Goal: Task Accomplishment & Management: Use online tool/utility

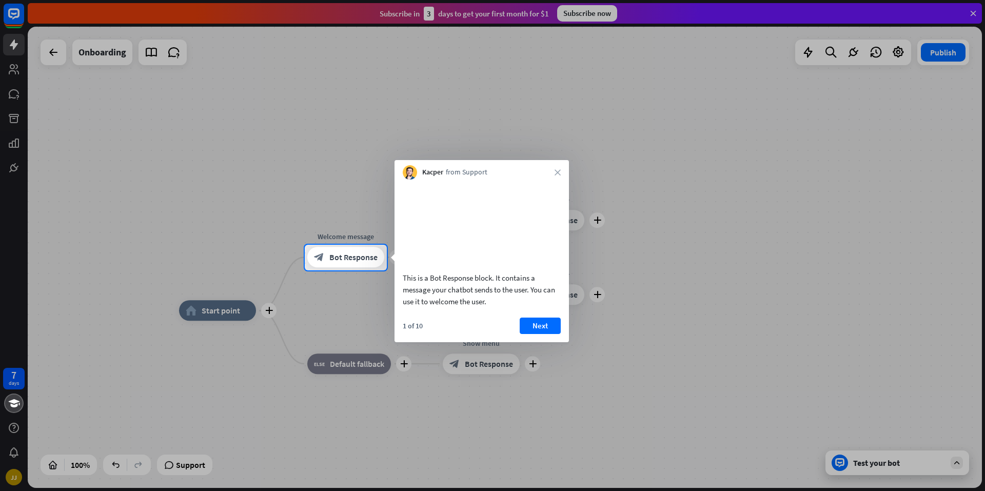
click at [554, 172] on div "Kacper from Support close" at bounding box center [482, 169] width 174 height 19
click at [565, 170] on div "Kacper from Support close" at bounding box center [482, 169] width 174 height 19
click at [566, 170] on div "Kacper from Support close" at bounding box center [482, 169] width 174 height 19
drag, startPoint x: 565, startPoint y: 170, endPoint x: 553, endPoint y: 238, distance: 69.3
click at [561, 197] on div "Kacper from Support close This is a Bot Response block. It contains a message y…" at bounding box center [482, 251] width 174 height 182
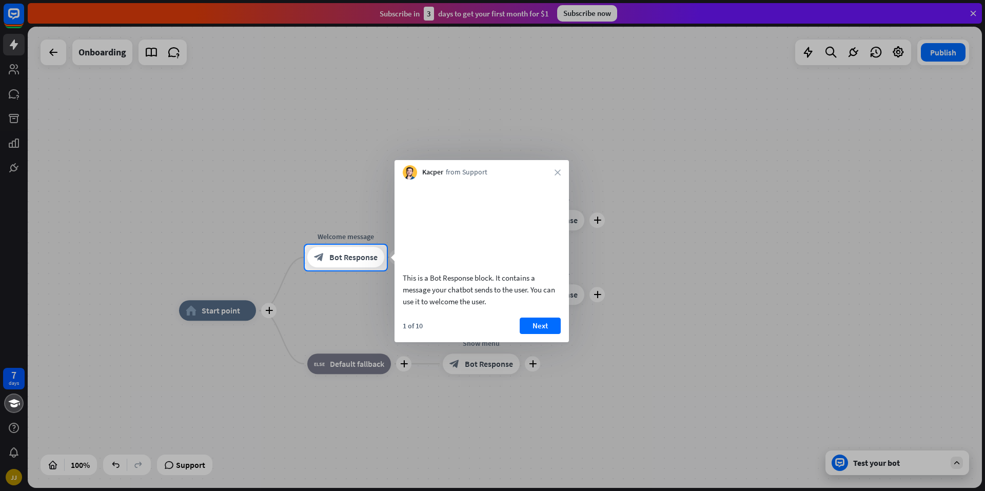
drag, startPoint x: 541, startPoint y: 333, endPoint x: 551, endPoint y: 322, distance: 14.9
click at [550, 323] on div "This is a Bot Response block. It contains a message your chatbot sends to the u…" at bounding box center [482, 261] width 174 height 163
click at [541, 342] on div "1 of 10 Next" at bounding box center [482, 330] width 174 height 25
click at [543, 334] on button "Next" at bounding box center [540, 326] width 41 height 16
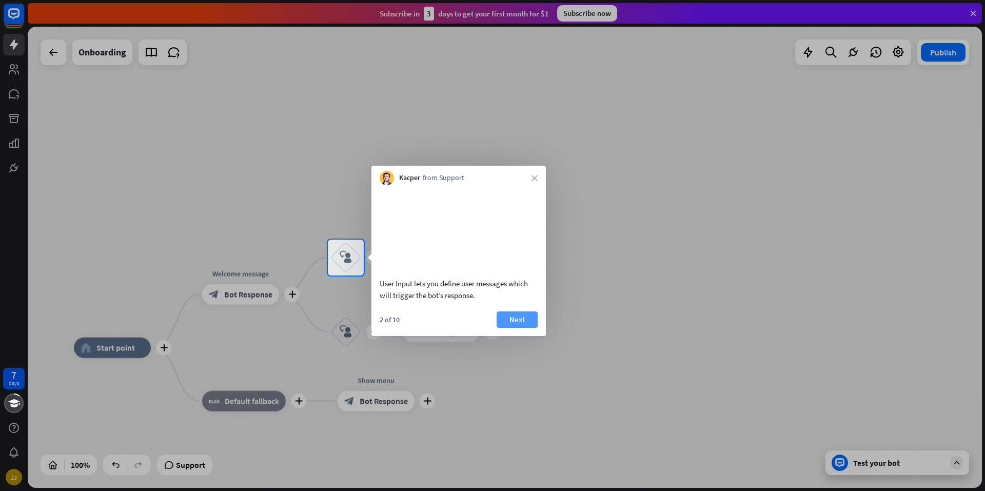
click at [512, 328] on button "Next" at bounding box center [517, 319] width 41 height 16
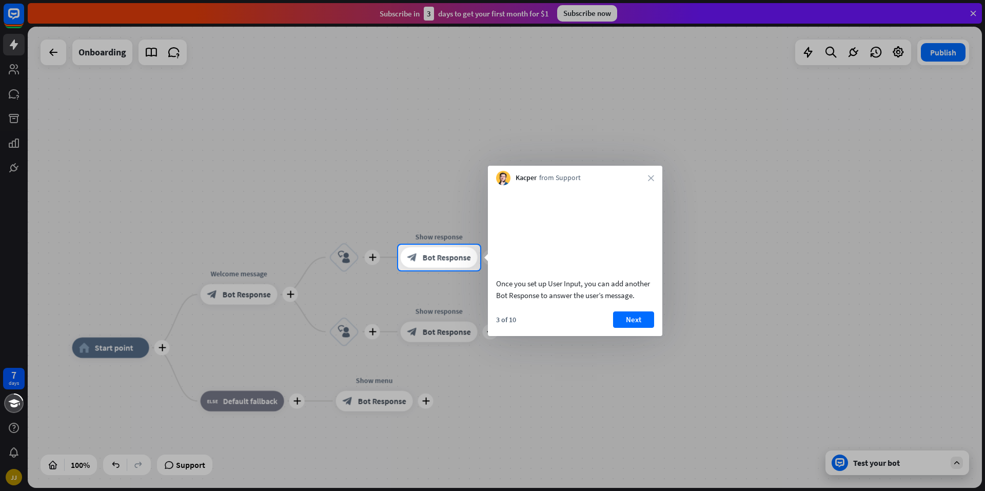
drag, startPoint x: 502, startPoint y: 337, endPoint x: 428, endPoint y: 315, distance: 77.1
click at [566, 307] on body "7 days [PERSON_NAME] close Product Help First steps Get started with ChatBot He…" at bounding box center [492, 245] width 985 height 491
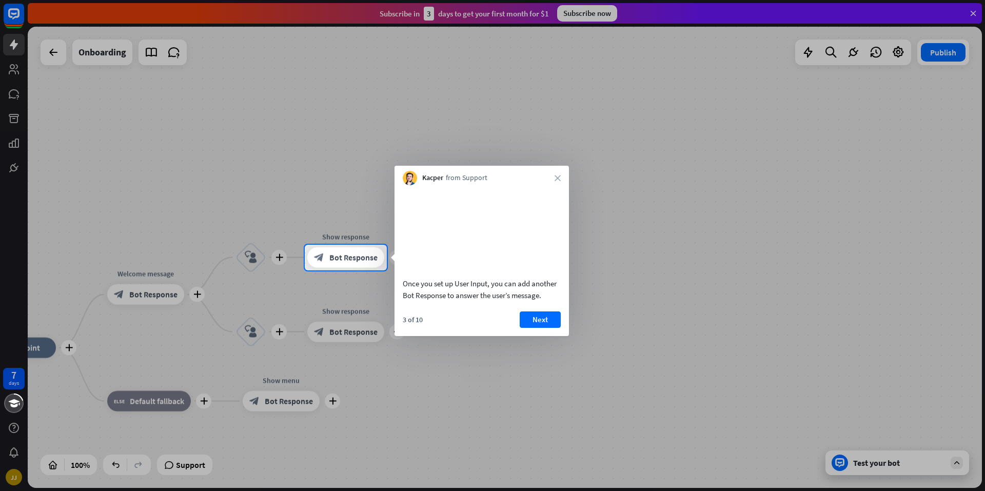
click at [540, 322] on div "Once you set up User Input, you can add another Bot Response to answer the user…" at bounding box center [482, 260] width 174 height 151
click at [539, 324] on div "Once you set up User Input, you can add another Bot Response to answer the user…" at bounding box center [482, 260] width 174 height 151
click at [536, 326] on button "Next" at bounding box center [540, 319] width 41 height 16
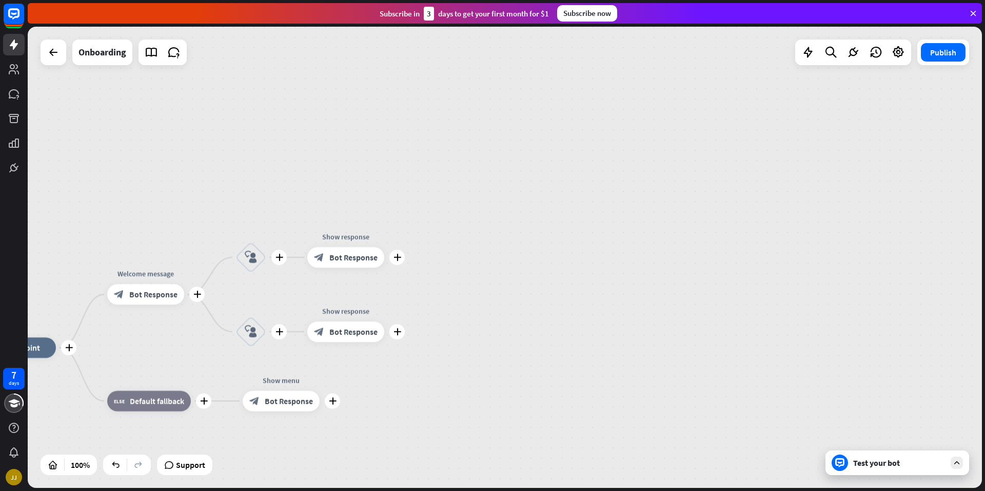
click at [536, 326] on div "plus home_2 Start point plus Welcome message block_bot_response Bot Response pl…" at bounding box center [505, 257] width 954 height 461
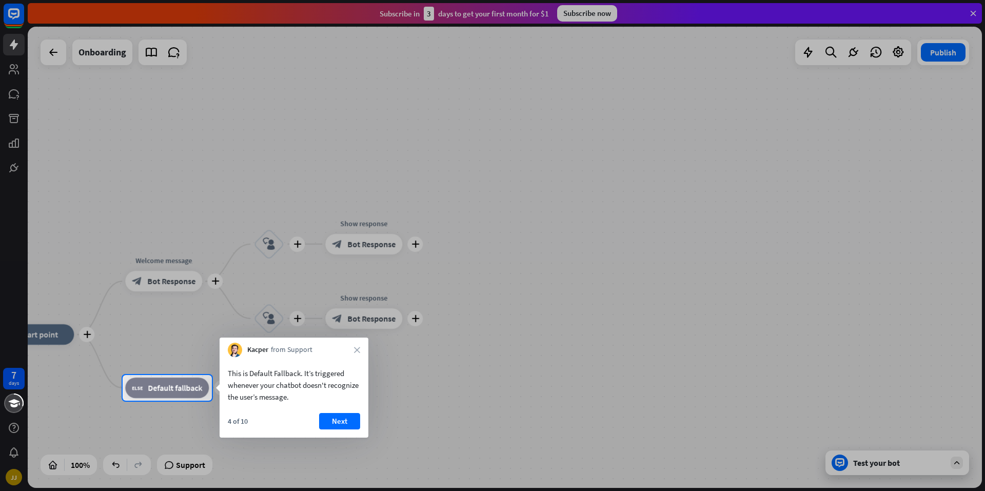
click at [531, 322] on div at bounding box center [492, 187] width 985 height 375
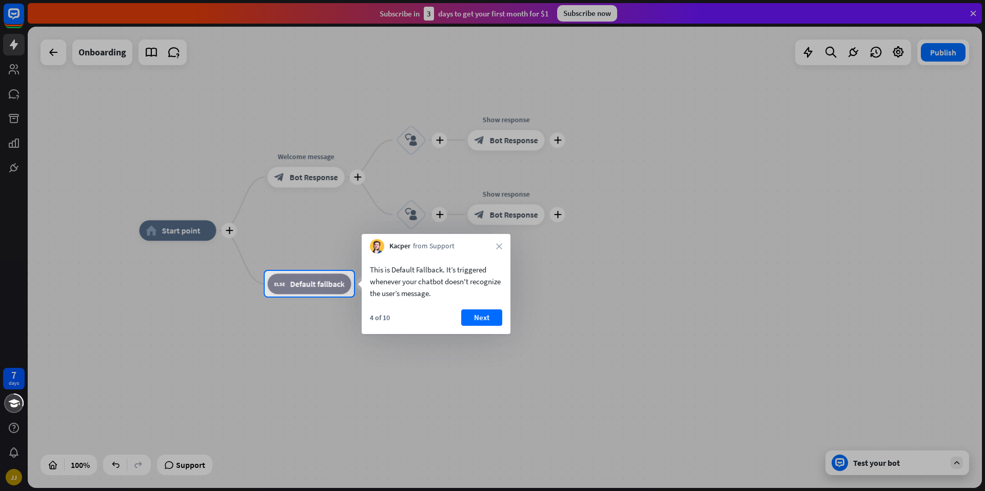
drag, startPoint x: 530, startPoint y: 322, endPoint x: 508, endPoint y: 329, distance: 22.9
click at [513, 326] on div at bounding box center [492, 394] width 985 height 194
click at [527, 317] on div at bounding box center [492, 394] width 985 height 194
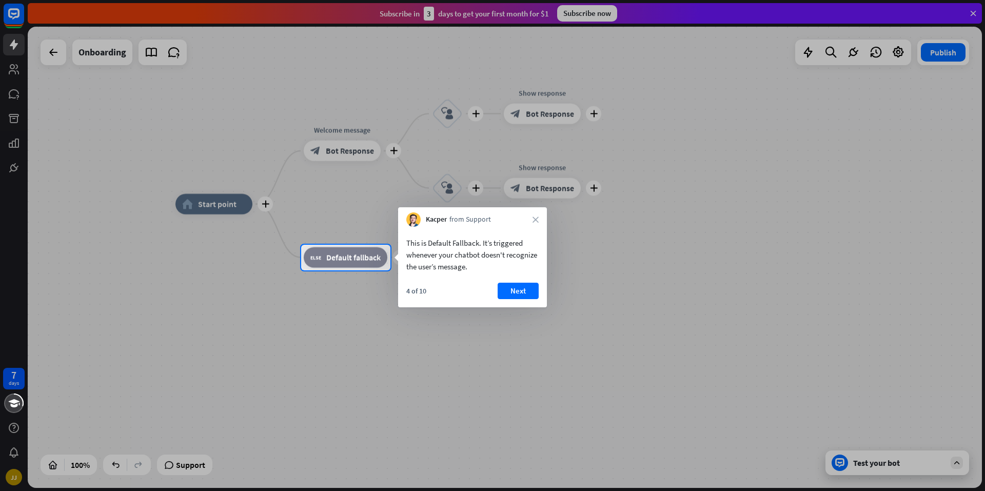
click at [518, 297] on button "Next" at bounding box center [518, 291] width 41 height 16
click at [521, 292] on div "plus home_2 Start point plus Welcome message block_bot_response Bot Response pl…" at bounding box center [652, 434] width 954 height 461
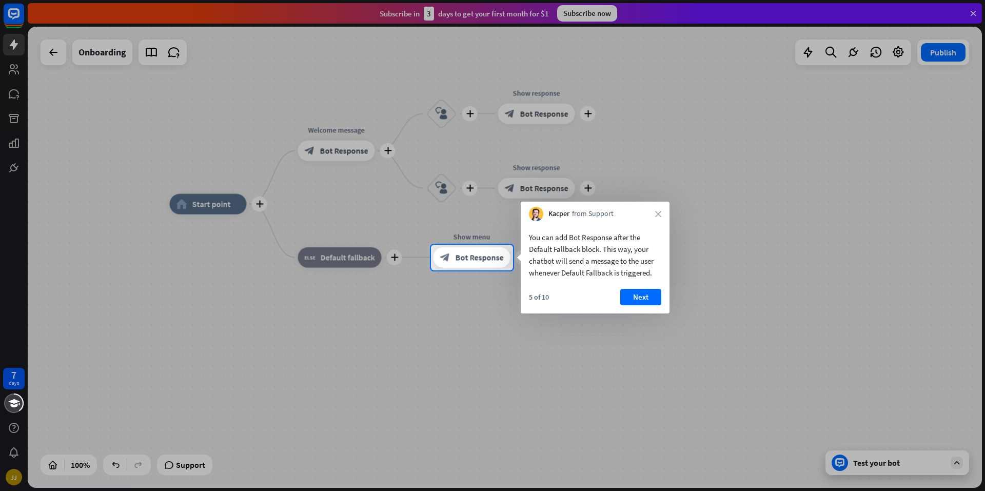
click at [507, 311] on div at bounding box center [492, 380] width 985 height 221
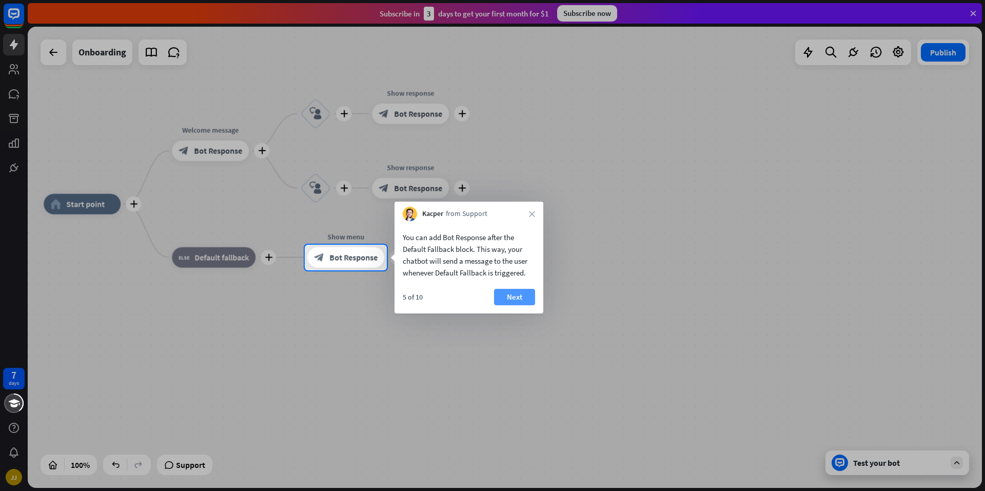
click at [506, 300] on button "Next" at bounding box center [514, 297] width 41 height 16
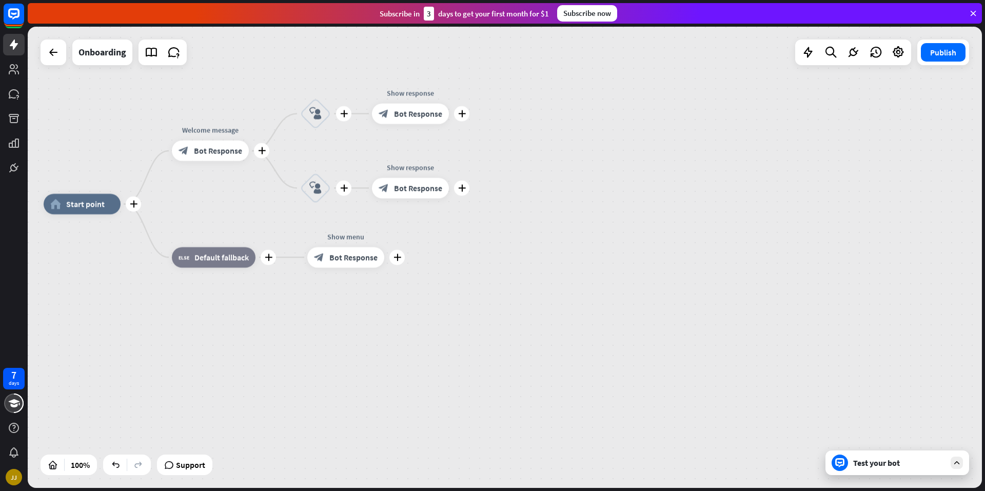
click at [506, 300] on div "plus home_2 Start point plus Welcome message block_bot_response Bot Response pl…" at bounding box center [521, 434] width 954 height 461
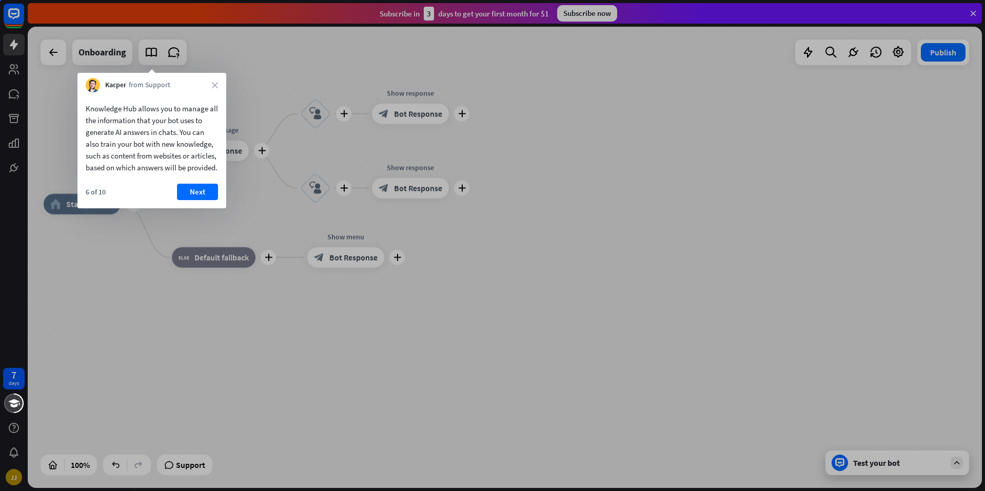
drag, startPoint x: 508, startPoint y: 300, endPoint x: 529, endPoint y: 300, distance: 21.0
click at [528, 300] on div "7 days [PERSON_NAME] close Product Help First steps Get started with ChatBot He…" at bounding box center [492, 245] width 985 height 491
click at [194, 200] on button "Next" at bounding box center [197, 192] width 41 height 16
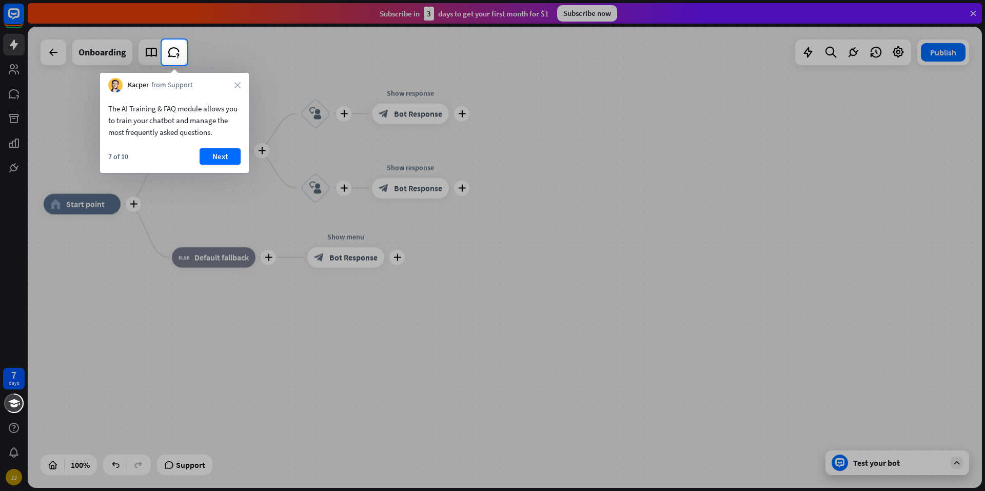
click at [220, 161] on button "Next" at bounding box center [220, 156] width 41 height 16
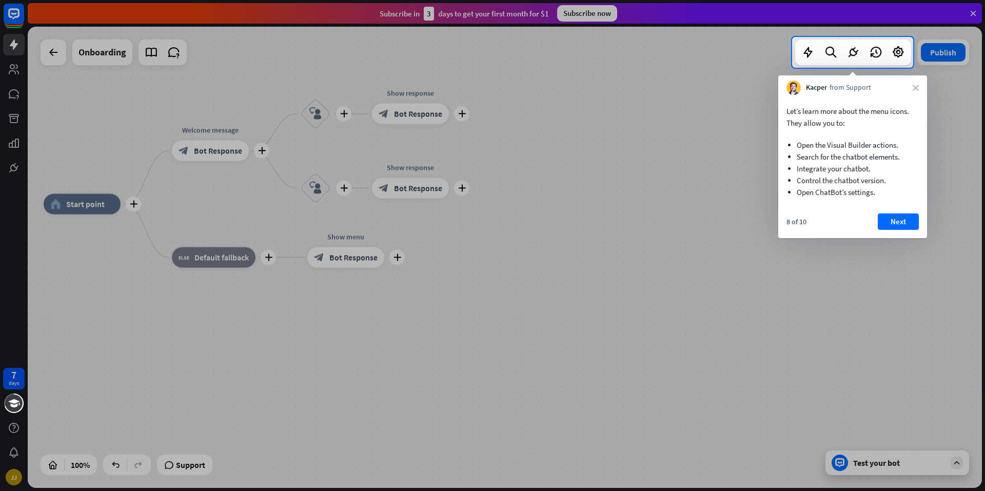
click at [921, 226] on div "8 of 10 Next" at bounding box center [852, 225] width 149 height 25
click at [907, 229] on button "Next" at bounding box center [898, 221] width 41 height 16
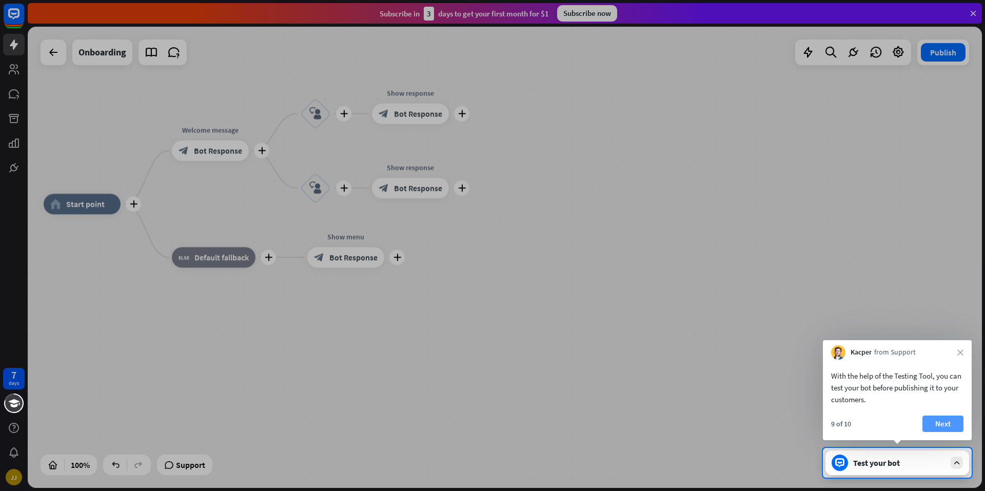
click at [940, 422] on button "Next" at bounding box center [943, 424] width 41 height 16
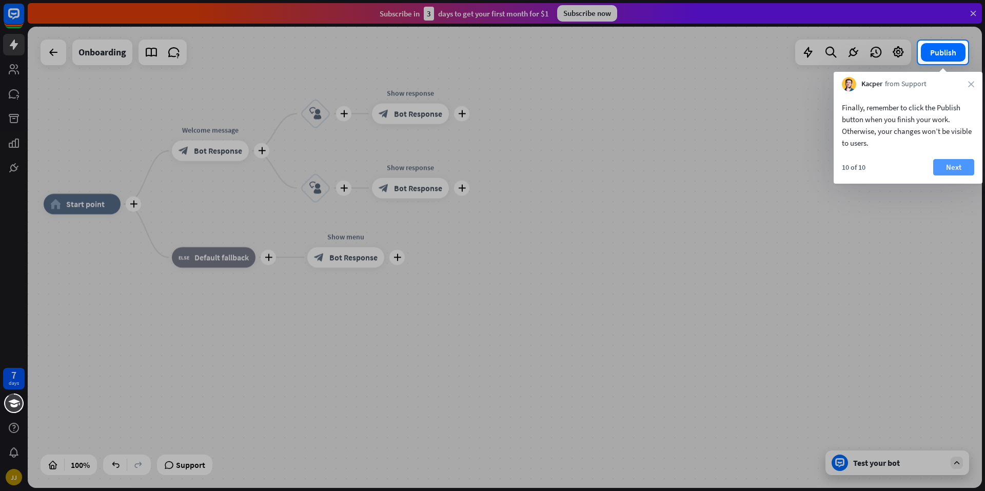
click at [965, 167] on button "Next" at bounding box center [953, 167] width 41 height 16
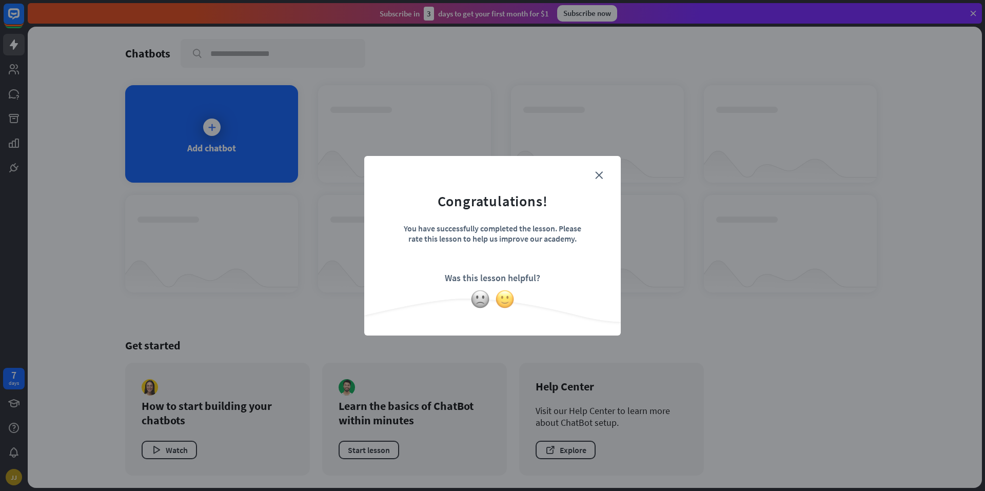
click at [502, 304] on img at bounding box center [504, 298] width 19 height 19
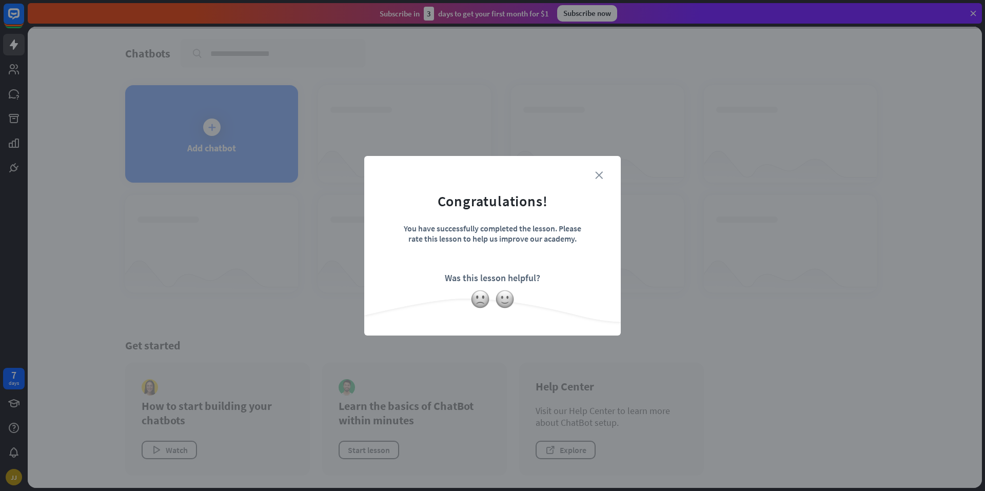
click at [600, 173] on form "Congratulations! You have successfully completed the lesson. Please rate this l…" at bounding box center [492, 230] width 231 height 123
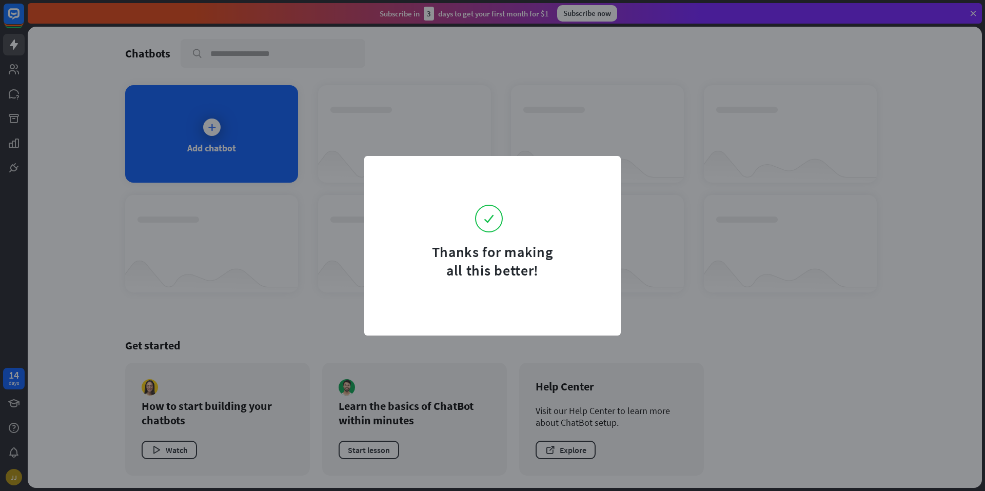
click at [541, 114] on div "Thanks for making all this better!" at bounding box center [492, 245] width 985 height 491
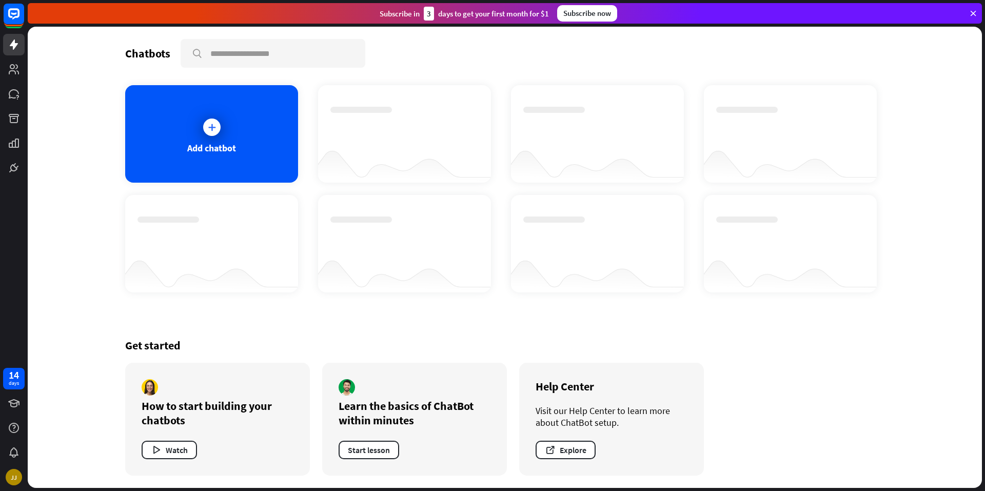
drag, startPoint x: 526, startPoint y: 136, endPoint x: 505, endPoint y: 131, distance: 21.7
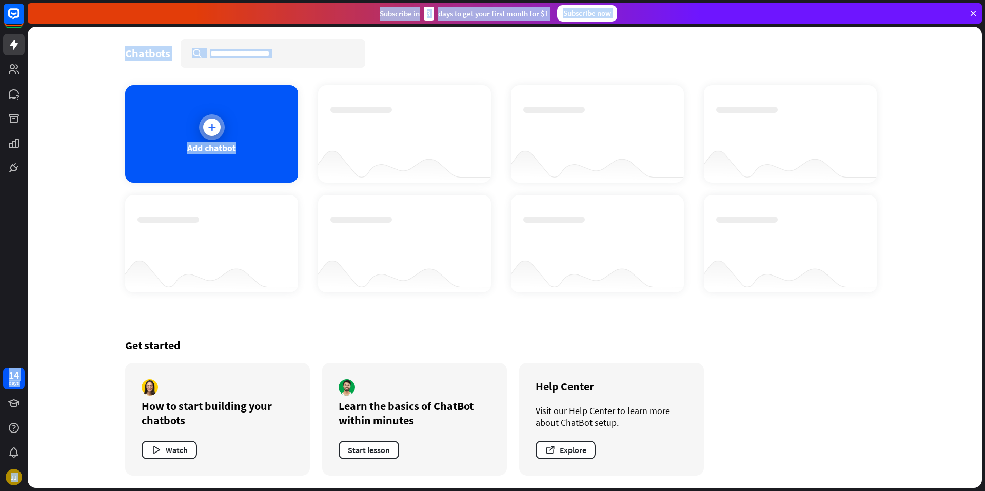
click at [217, 147] on div "Add chatbot" at bounding box center [211, 148] width 49 height 12
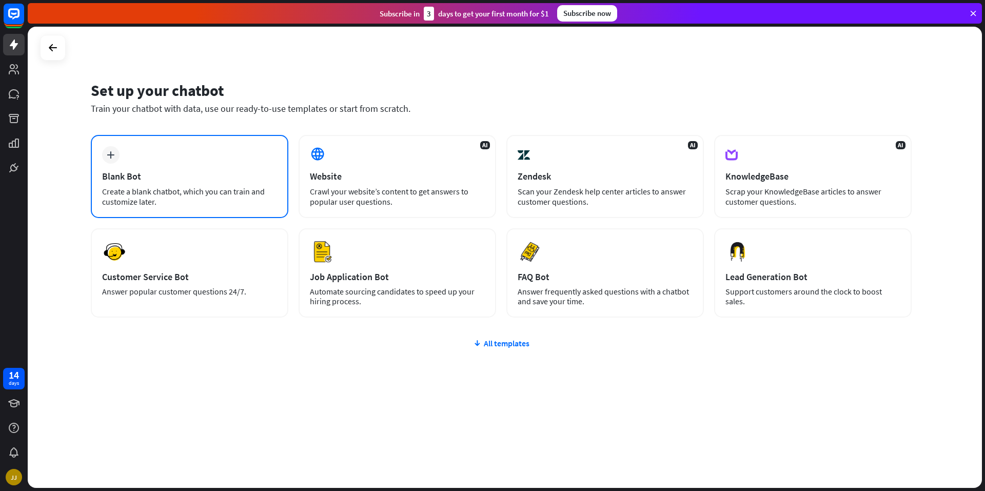
click at [245, 173] on div "Blank Bot" at bounding box center [189, 176] width 175 height 12
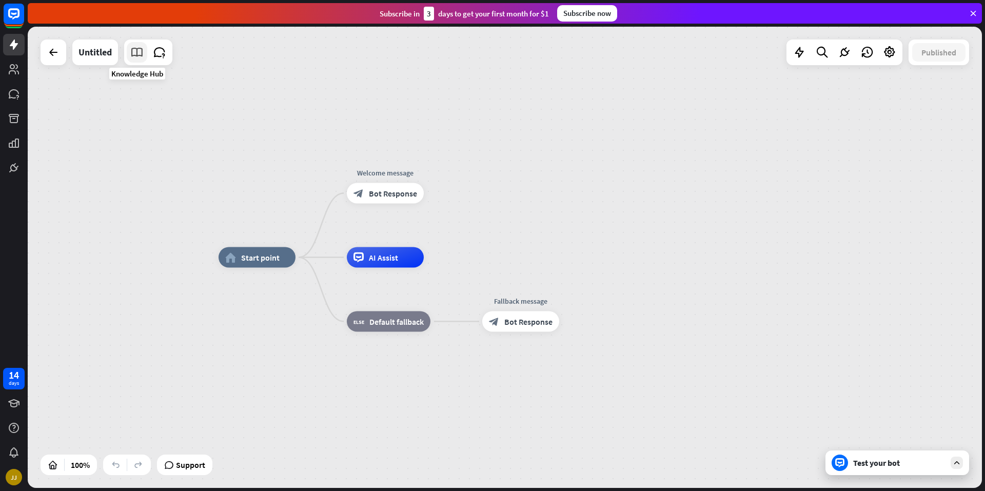
click at [132, 55] on icon at bounding box center [136, 52] width 13 height 13
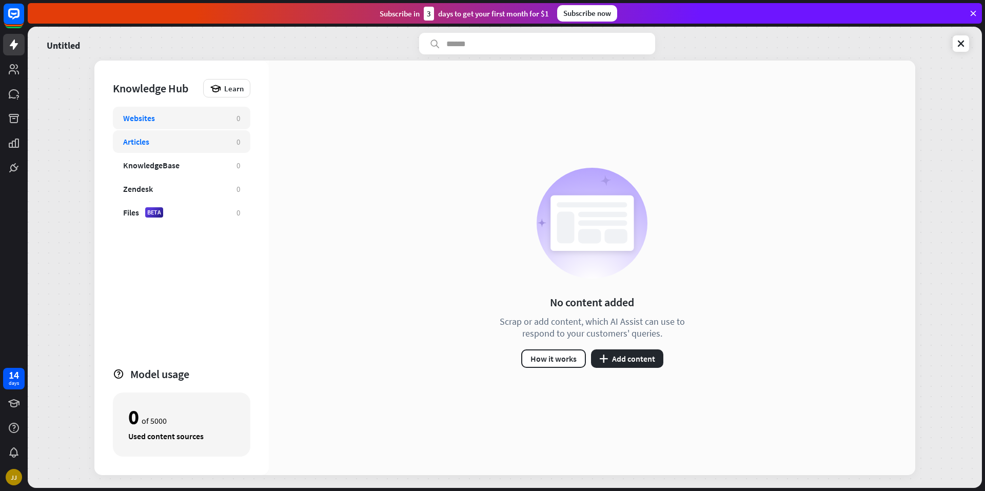
click at [140, 141] on div "Articles" at bounding box center [136, 141] width 26 height 10
drag, startPoint x: 915, startPoint y: 1, endPoint x: 578, endPoint y: 137, distance: 364.2
click at [578, 137] on div "No content added Scrap or add content, which AI Assist can use to respond to yo…" at bounding box center [592, 268] width 647 height 415
click at [630, 364] on button "plus Add content" at bounding box center [627, 358] width 72 height 18
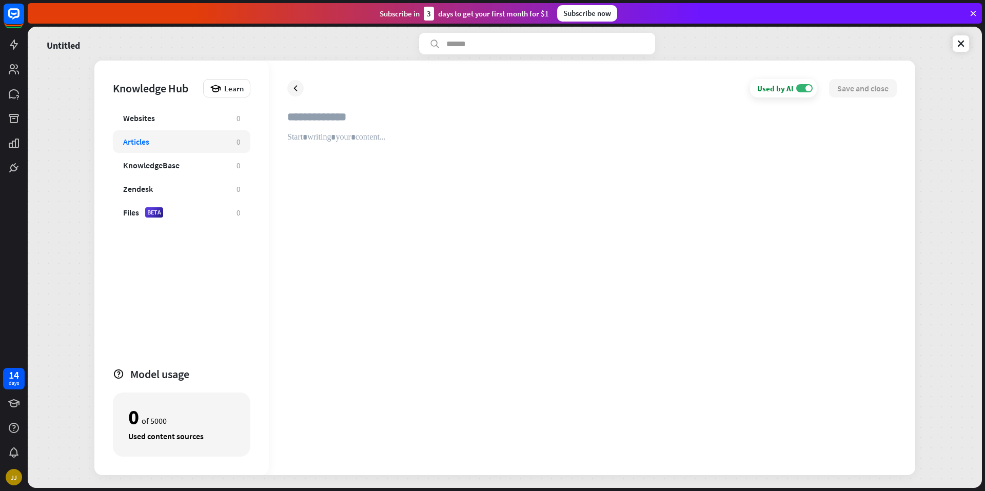
click at [292, 115] on input "text" at bounding box center [592, 121] width 610 height 23
type input "**********"
click at [284, 135] on div "**********" at bounding box center [592, 268] width 647 height 415
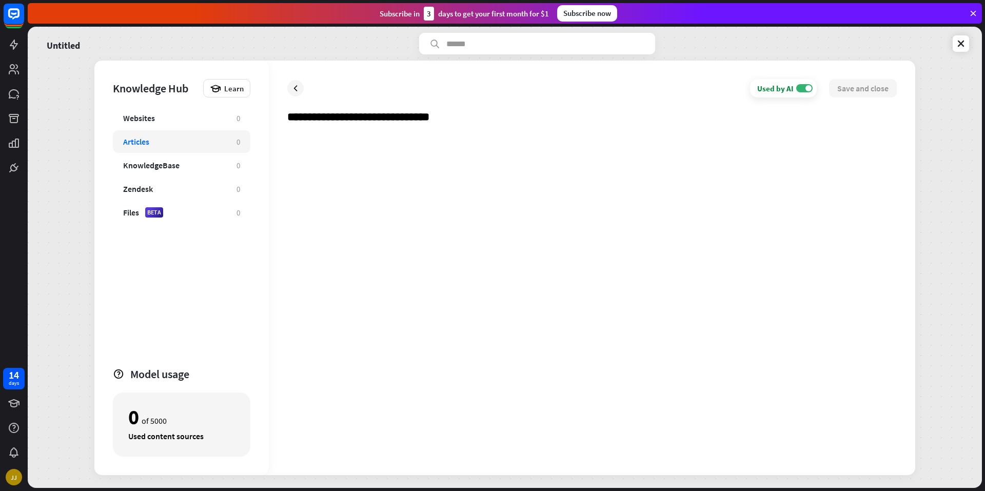
drag, startPoint x: 284, startPoint y: 135, endPoint x: 297, endPoint y: 135, distance: 12.8
click at [297, 135] on div at bounding box center [592, 294] width 610 height 324
click at [303, 143] on div at bounding box center [592, 294] width 610 height 324
click at [371, 214] on div at bounding box center [592, 294] width 610 height 324
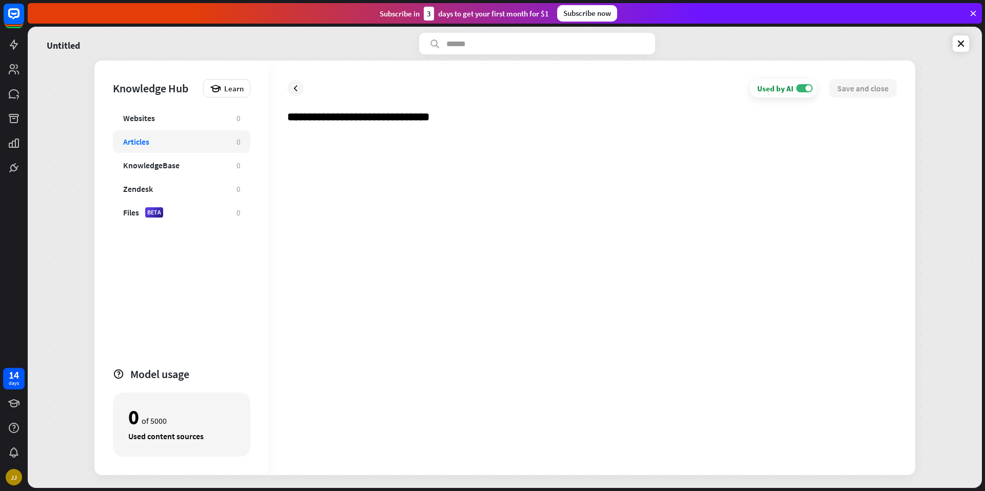
click at [369, 212] on div at bounding box center [592, 294] width 610 height 324
click at [493, 110] on div "**********" at bounding box center [592, 268] width 647 height 415
click at [327, 138] on div at bounding box center [592, 294] width 610 height 324
click at [326, 138] on div at bounding box center [592, 294] width 610 height 324
paste div
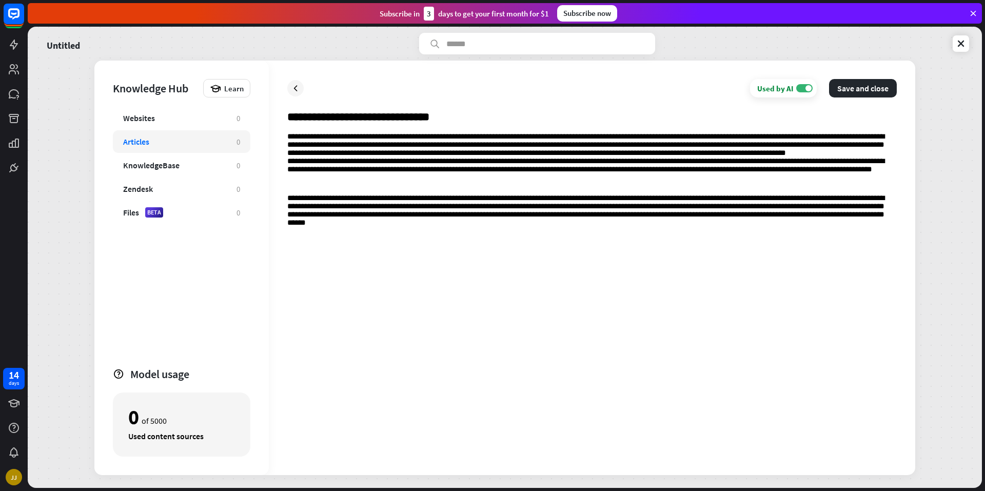
drag, startPoint x: 627, startPoint y: 295, endPoint x: 484, endPoint y: 313, distance: 143.8
click at [485, 313] on div "**********" at bounding box center [592, 294] width 610 height 324
click at [467, 233] on p "**********" at bounding box center [592, 213] width 610 height 39
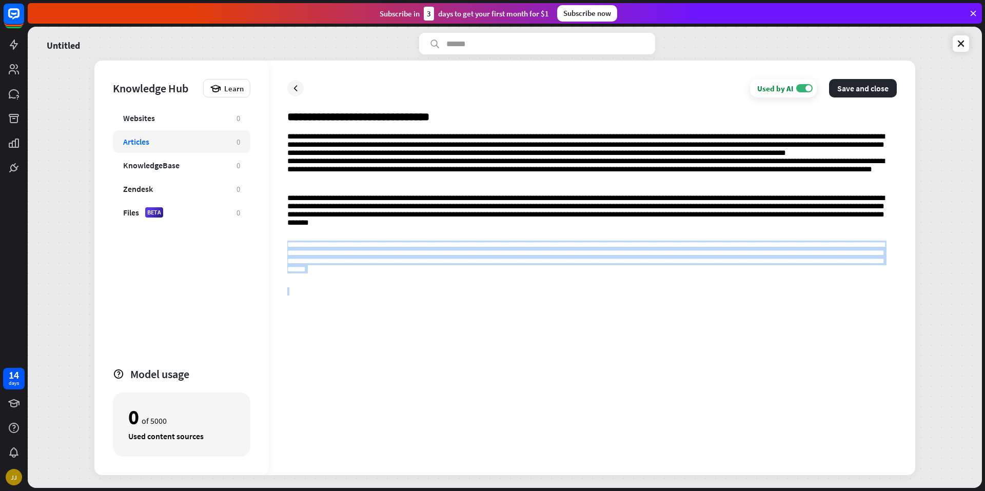
drag, startPoint x: 288, startPoint y: 264, endPoint x: 404, endPoint y: 352, distance: 145.4
click at [404, 352] on div "**********" at bounding box center [592, 294] width 610 height 324
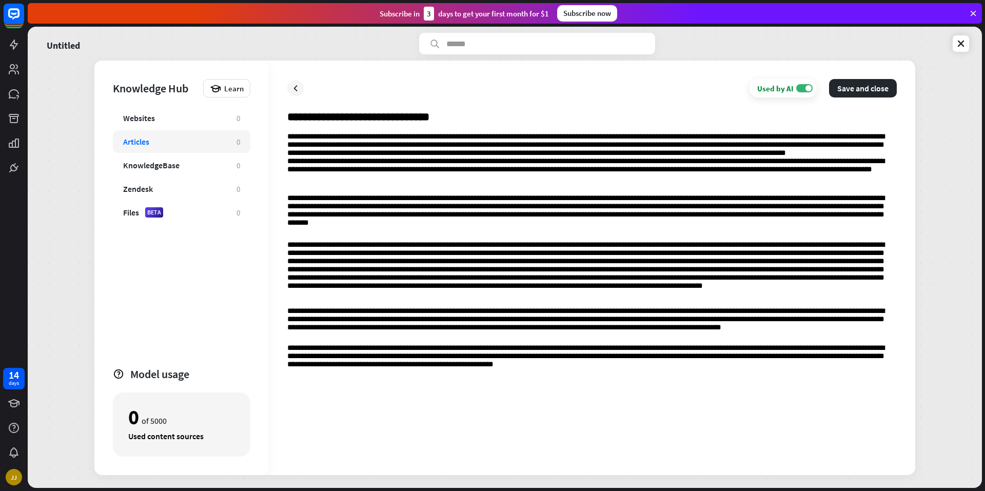
drag, startPoint x: 374, startPoint y: 401, endPoint x: 379, endPoint y: 403, distance: 6.0
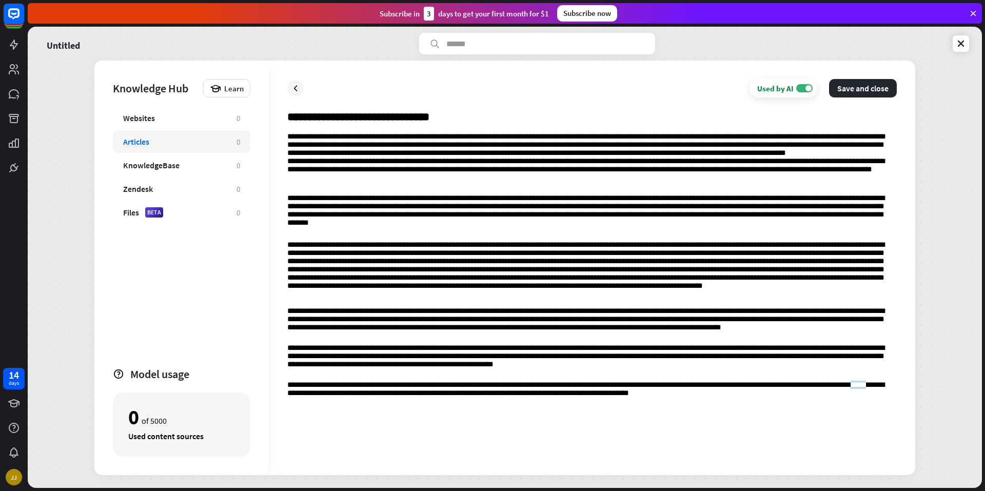
drag, startPoint x: 290, startPoint y: 455, endPoint x: 308, endPoint y: 441, distance: 23.1
click at [308, 442] on div "**********" at bounding box center [592, 294] width 610 height 324
click at [697, 417] on div "**********" at bounding box center [592, 294] width 610 height 324
drag, startPoint x: 651, startPoint y: 468, endPoint x: 309, endPoint y: 434, distance: 343.5
click at [310, 435] on div "**********" at bounding box center [592, 294] width 610 height 324
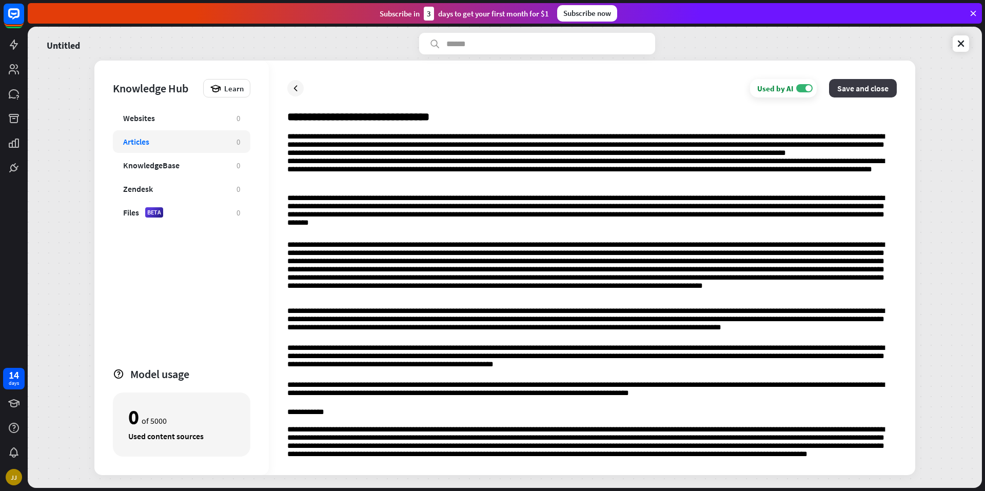
click at [876, 86] on button "Save and close" at bounding box center [863, 88] width 68 height 18
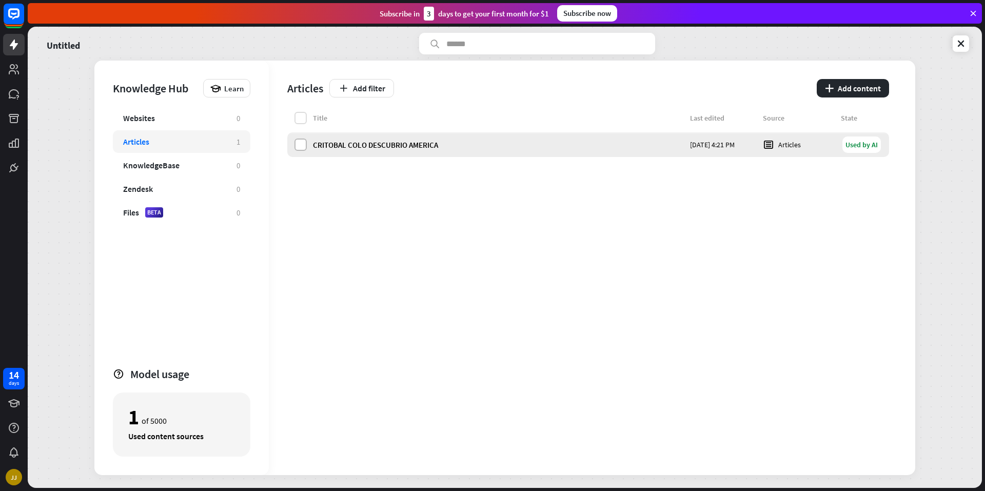
click at [301, 145] on label at bounding box center [301, 145] width 12 height 12
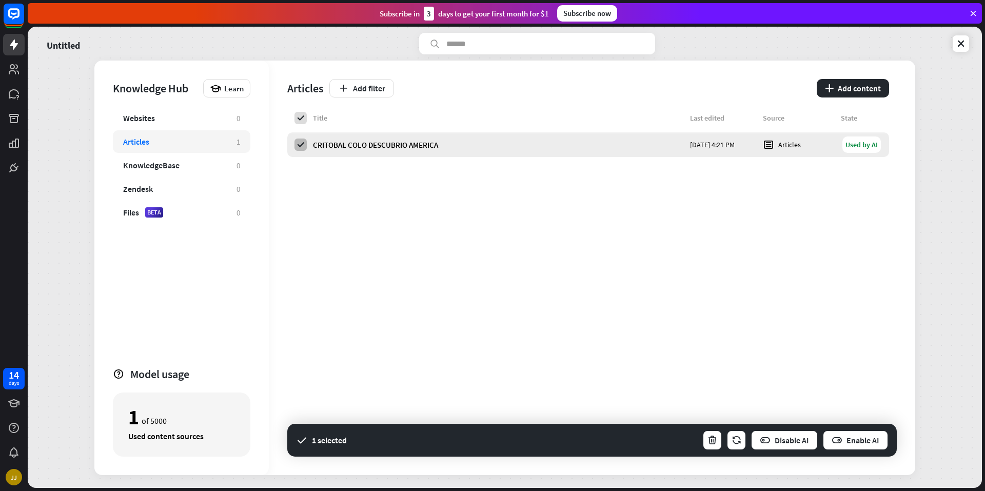
click at [301, 145] on icon at bounding box center [300, 144] width 9 height 9
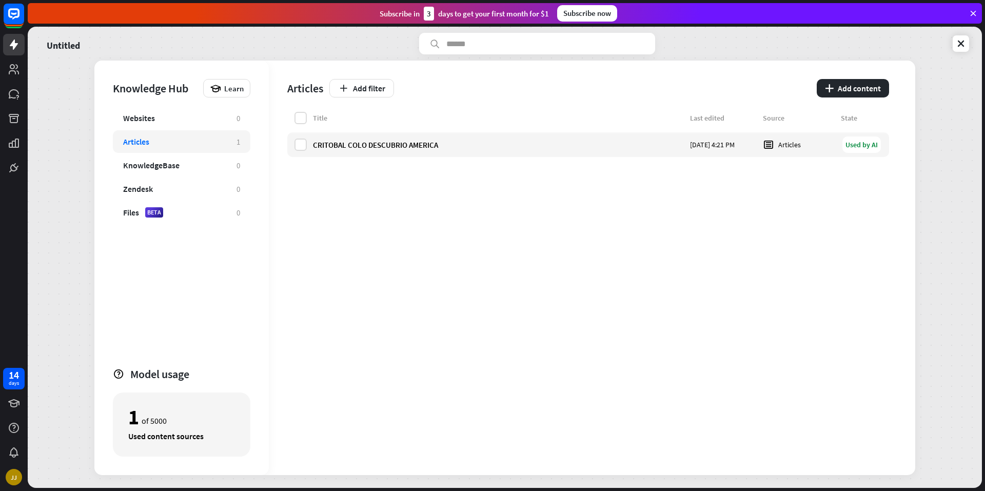
click at [320, 212] on div "Title Last edited Source State CRITOBAL COLO DESCUBRIO AMERICA [DATE] 4:21 PM A…" at bounding box center [588, 293] width 602 height 363
click at [872, 144] on div "Used by AI" at bounding box center [862, 144] width 38 height 16
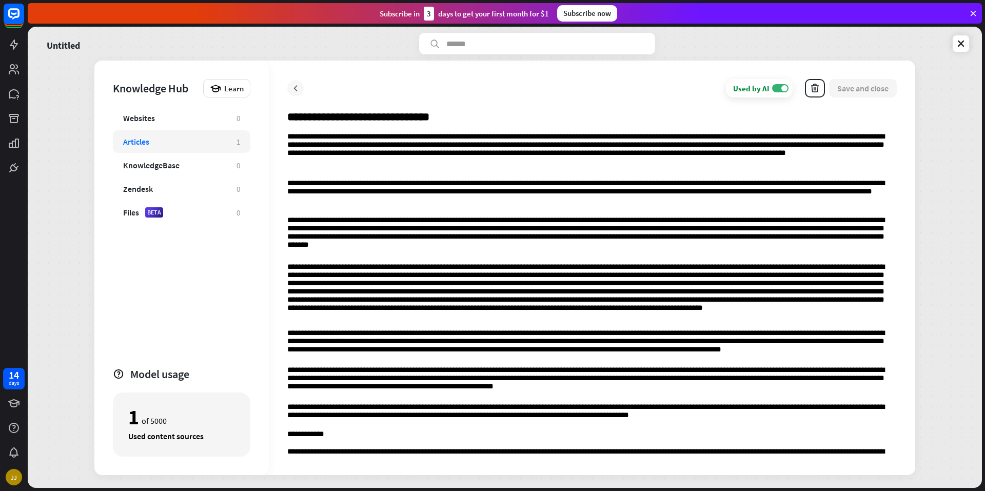
click at [295, 89] on icon at bounding box center [295, 88] width 10 height 10
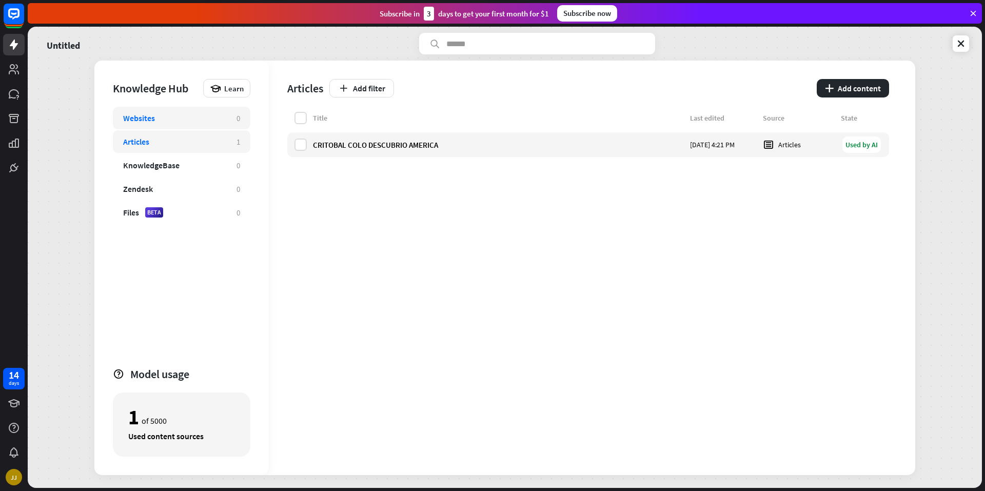
click at [165, 128] on div "Websites 0" at bounding box center [182, 118] width 138 height 23
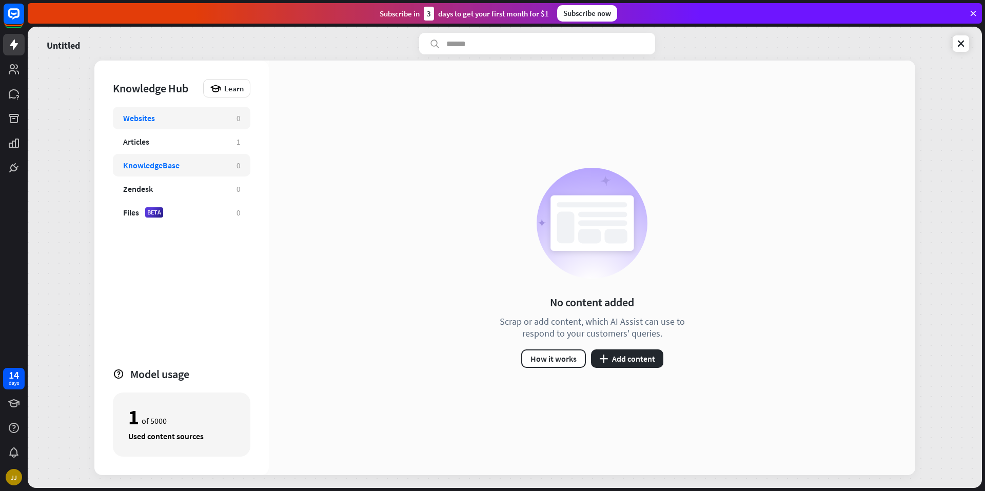
click at [187, 162] on div "KnowledgeBase" at bounding box center [174, 165] width 103 height 10
click at [177, 191] on div "Zendesk" at bounding box center [174, 189] width 103 height 10
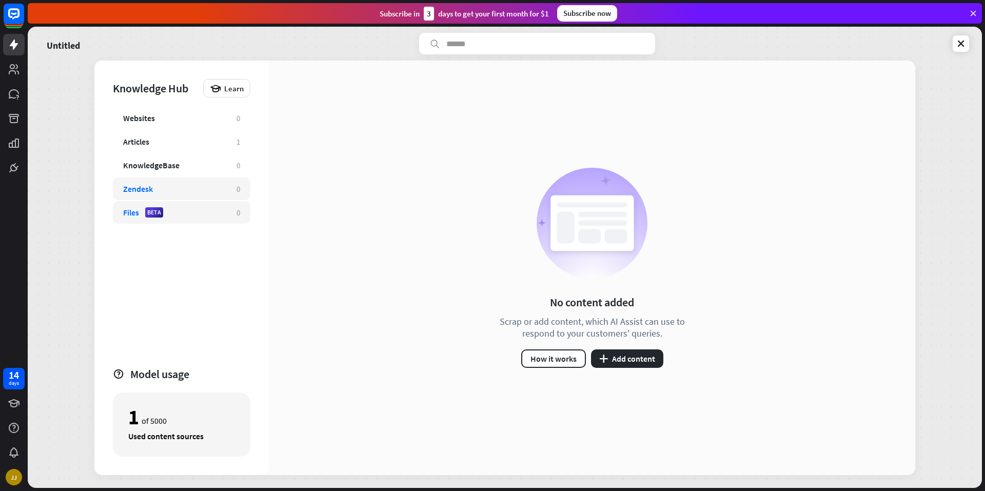
click at [175, 215] on div "Files BETA" at bounding box center [174, 212] width 103 height 10
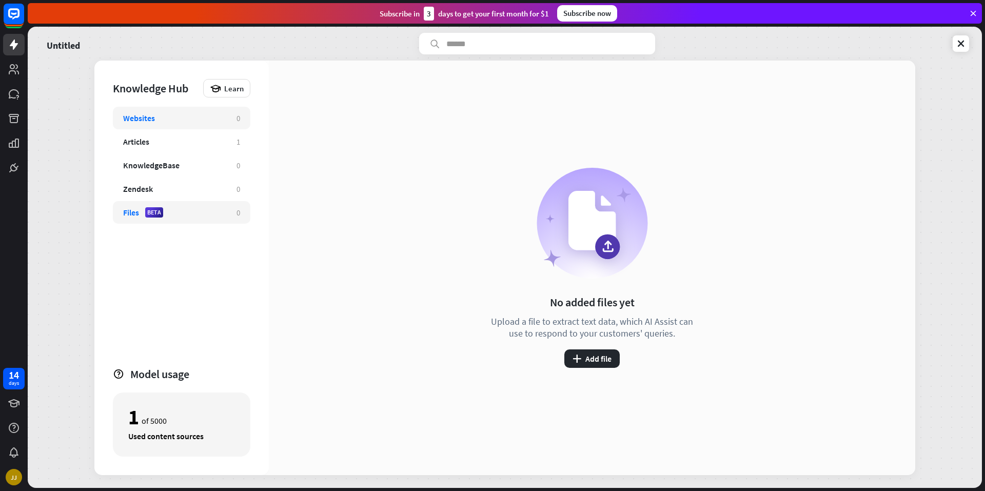
click at [165, 114] on div "Websites" at bounding box center [174, 118] width 103 height 10
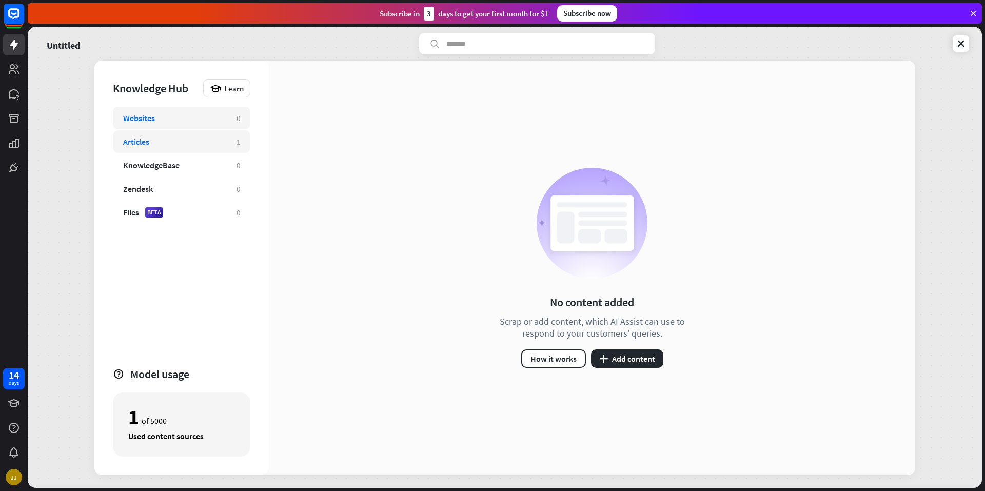
click at [155, 135] on div "Articles 1" at bounding box center [182, 141] width 138 height 23
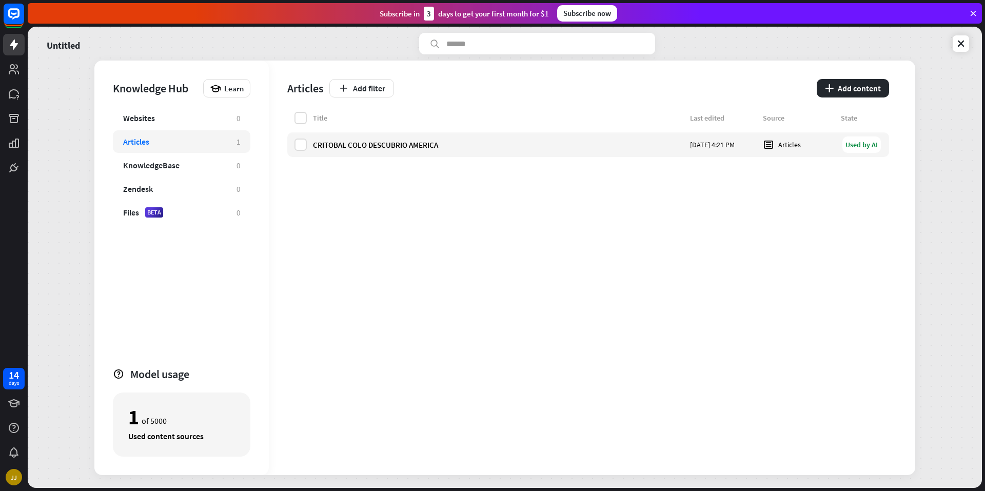
drag, startPoint x: 62, startPoint y: 76, endPoint x: 68, endPoint y: 76, distance: 6.7
click at [68, 76] on div "Untitled Knowledge Hub Learn Websites 0 Articles 1 KnowledgeBase 0 Zendesk 0 Fi…" at bounding box center [505, 257] width 954 height 461
drag, startPoint x: 68, startPoint y: 76, endPoint x: 17, endPoint y: 44, distance: 60.2
click at [17, 44] on icon at bounding box center [14, 45] width 8 height 10
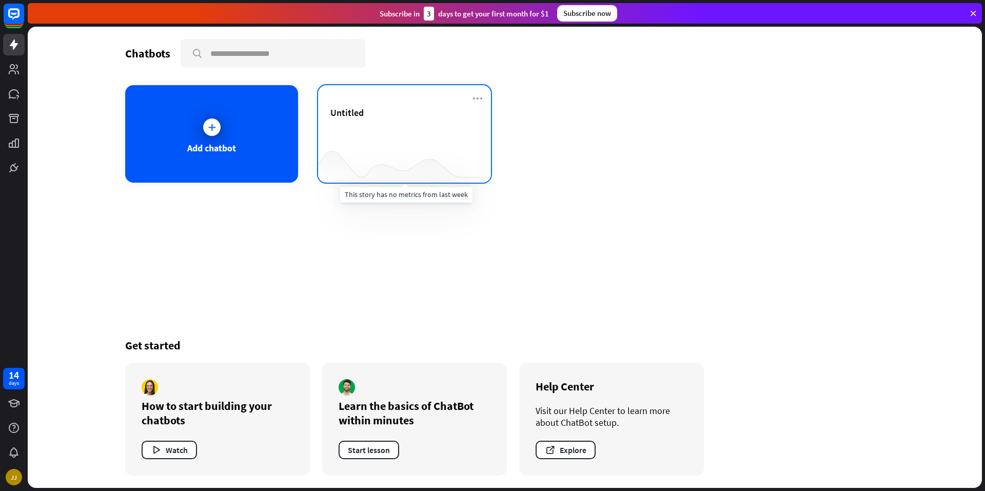
click at [457, 149] on div at bounding box center [404, 163] width 173 height 40
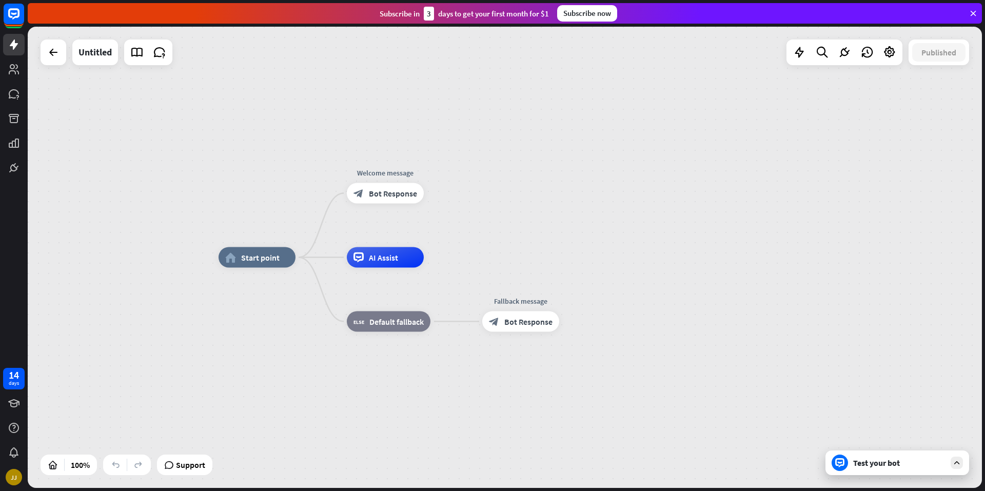
click at [917, 463] on div "Test your bot" at bounding box center [899, 463] width 92 height 10
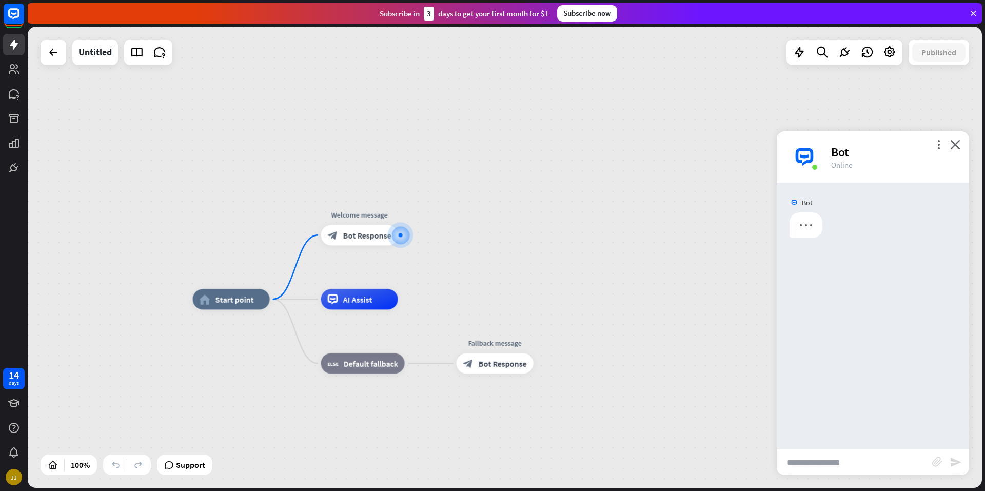
click at [863, 469] on input "text" at bounding box center [854, 462] width 155 height 26
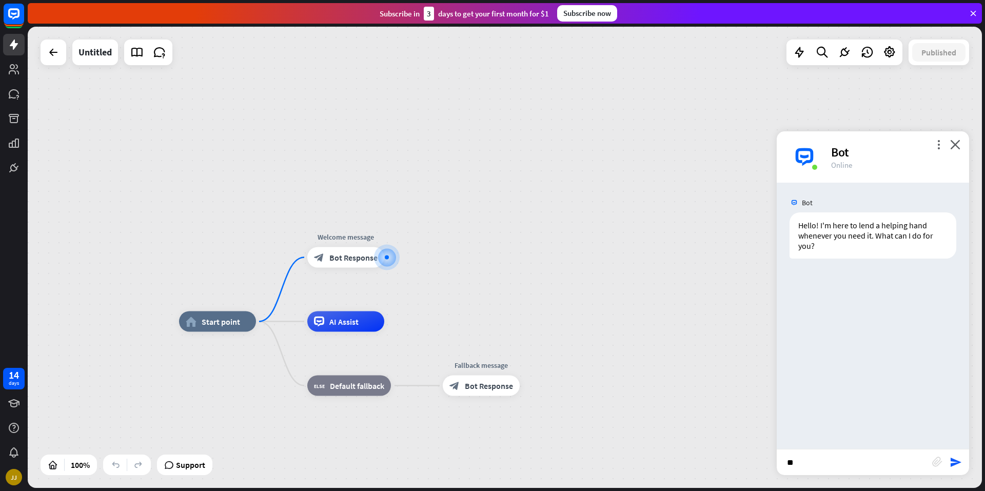
type input "*"
type input "**********"
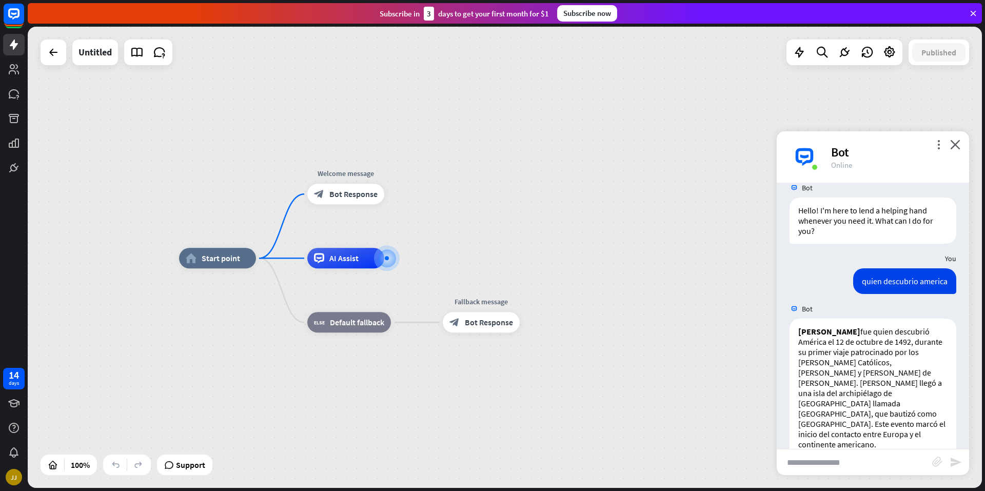
scroll to position [18, 0]
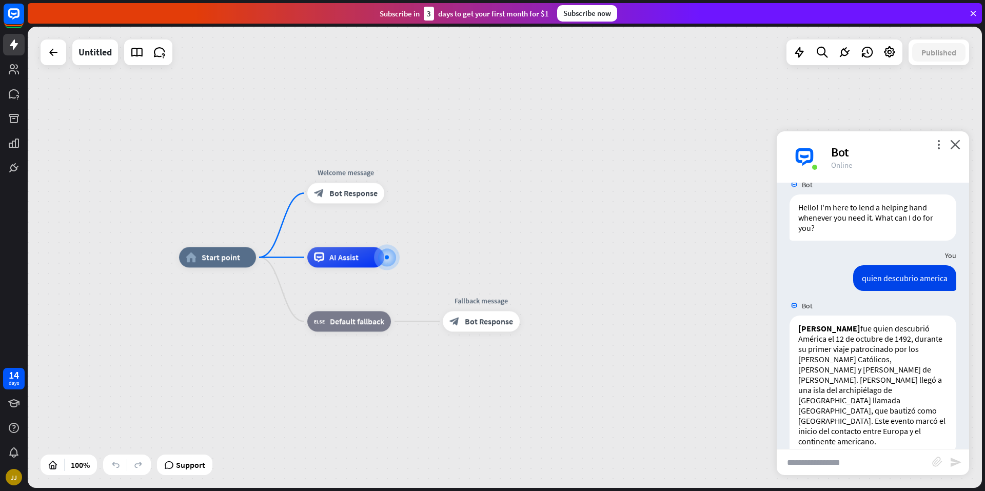
click at [863, 470] on input "text" at bounding box center [854, 462] width 155 height 26
type input "**********"
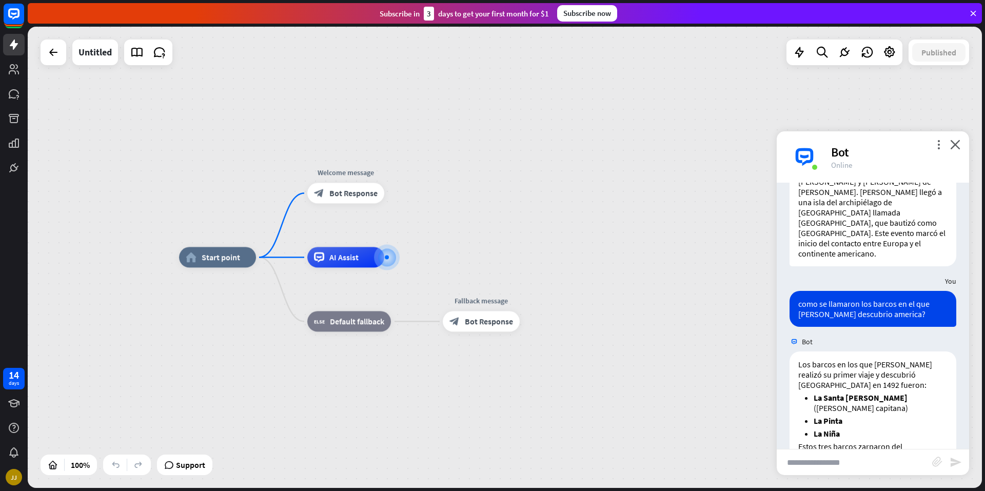
scroll to position [242, 0]
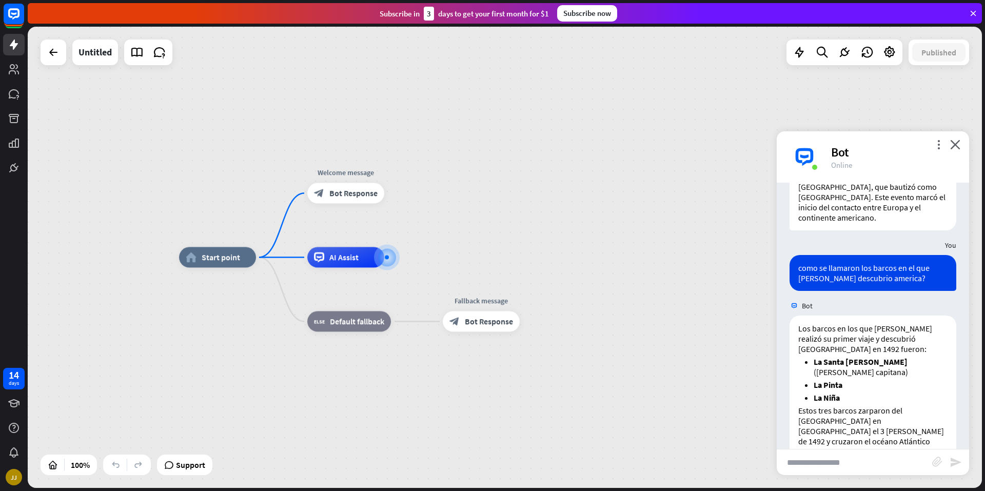
click at [861, 470] on input "text" at bounding box center [854, 462] width 155 height 26
click at [868, 466] on input "text" at bounding box center [854, 462] width 155 height 26
type input "*"
type input "**********"
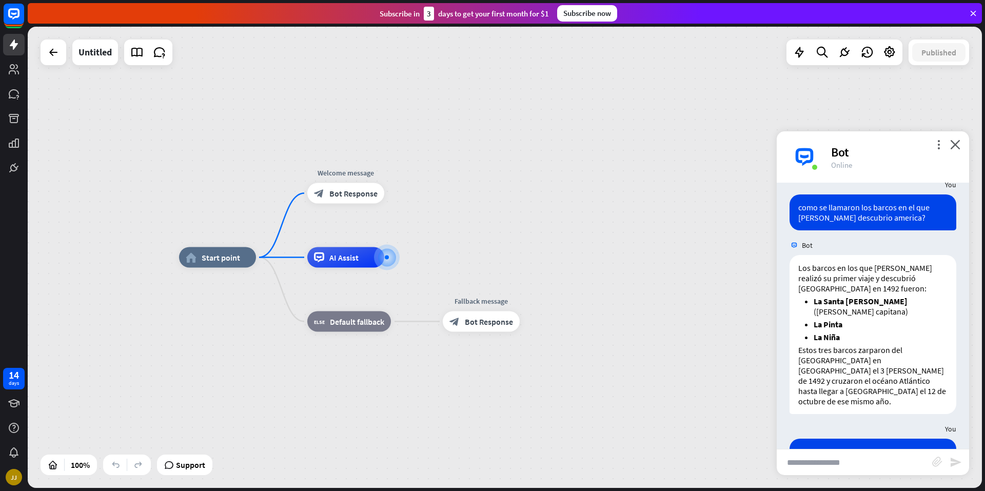
scroll to position [383, 0]
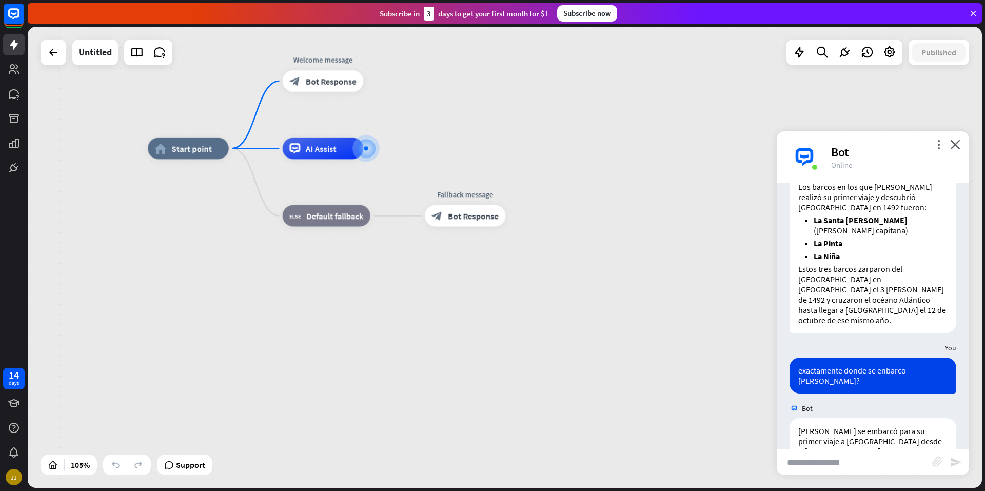
drag, startPoint x: 741, startPoint y: 301, endPoint x: 720, endPoint y: 140, distance: 163.1
click at [720, 148] on div "home_2 Start point Welcome message block_bot_response Bot Response AI Assist bl…" at bounding box center [649, 390] width 1002 height 484
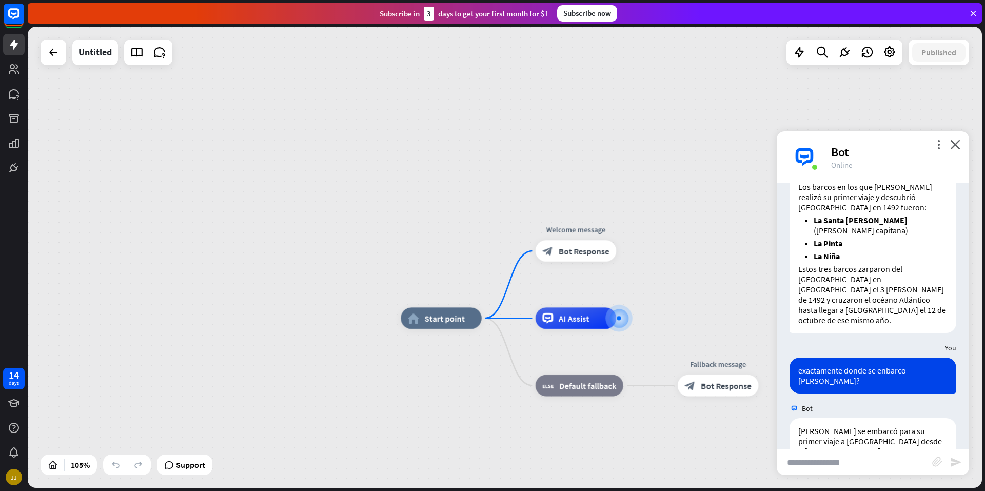
drag, startPoint x: 684, startPoint y: 116, endPoint x: 956, endPoint y: 328, distance: 344.5
click at [956, 328] on div "home_2 Start point Welcome message block_bot_response Bot Response AI Assist bl…" at bounding box center [505, 257] width 954 height 461
drag, startPoint x: 701, startPoint y: 87, endPoint x: 918, endPoint y: 63, distance: 217.9
click at [918, 63] on div "home_2 Start point Welcome message block_bot_response Bot Response AI Assist bl…" at bounding box center [505, 257] width 954 height 461
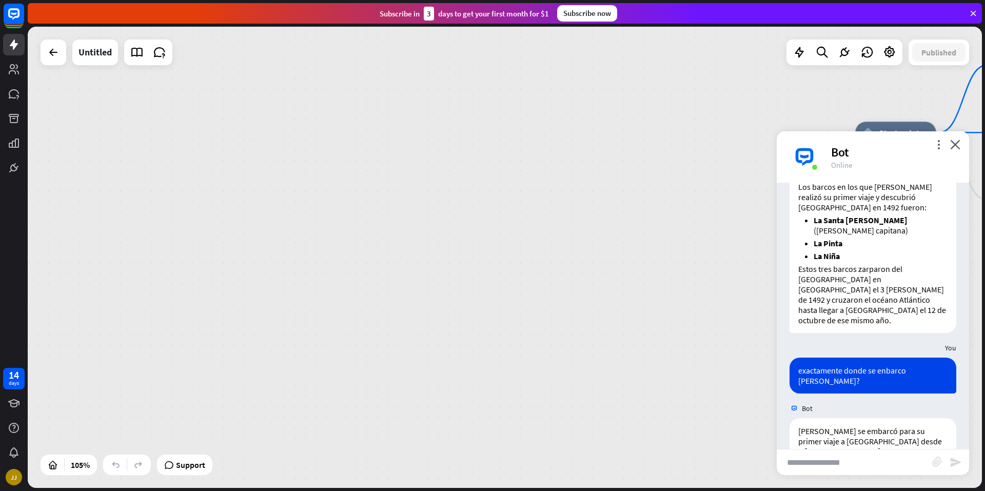
drag, startPoint x: 666, startPoint y: 134, endPoint x: 955, endPoint y: 22, distance: 310.0
click at [943, 0] on html "14 days [PERSON_NAME] close Product Help First steps Get started with ChatBot H…" at bounding box center [492, 245] width 985 height 491
drag, startPoint x: 639, startPoint y: 193, endPoint x: 641, endPoint y: 183, distance: 11.0
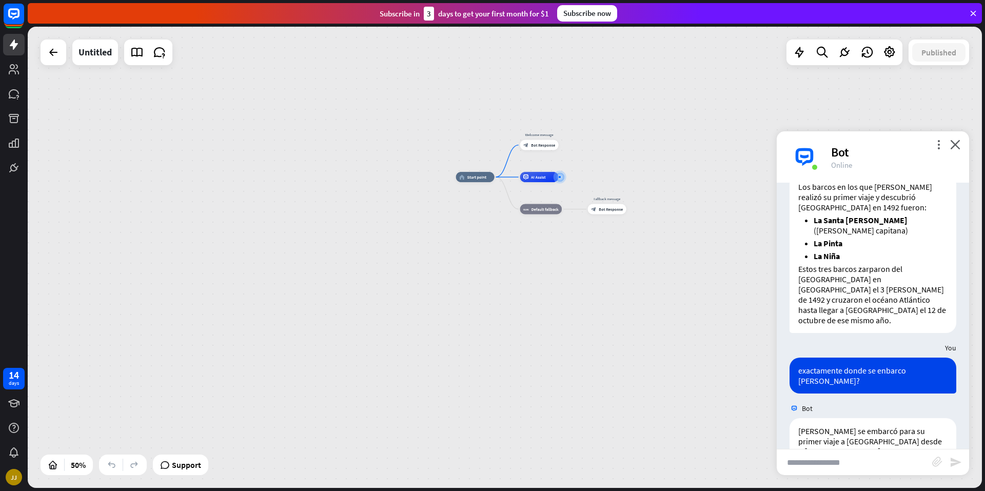
drag, startPoint x: 518, startPoint y: 239, endPoint x: 198, endPoint y: 286, distance: 323.1
click at [191, 283] on div "home_2 Start point Welcome message block_bot_response Bot Response AI Assist bl…" at bounding box center [505, 257] width 954 height 461
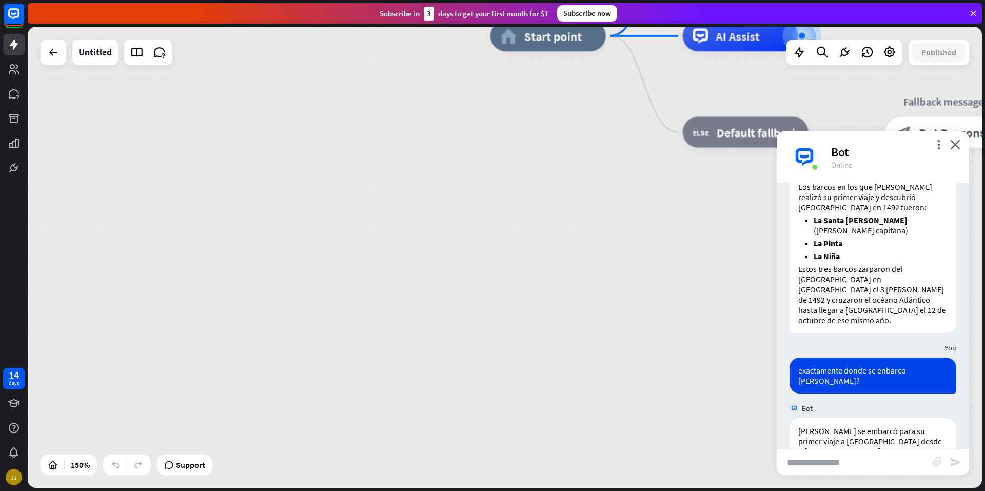
drag, startPoint x: 308, startPoint y: 216, endPoint x: 245, endPoint y: 312, distance: 115.0
click at [0, 327] on div "14 days [PERSON_NAME] close Product Help First steps Get started with ChatBot H…" at bounding box center [492, 245] width 985 height 491
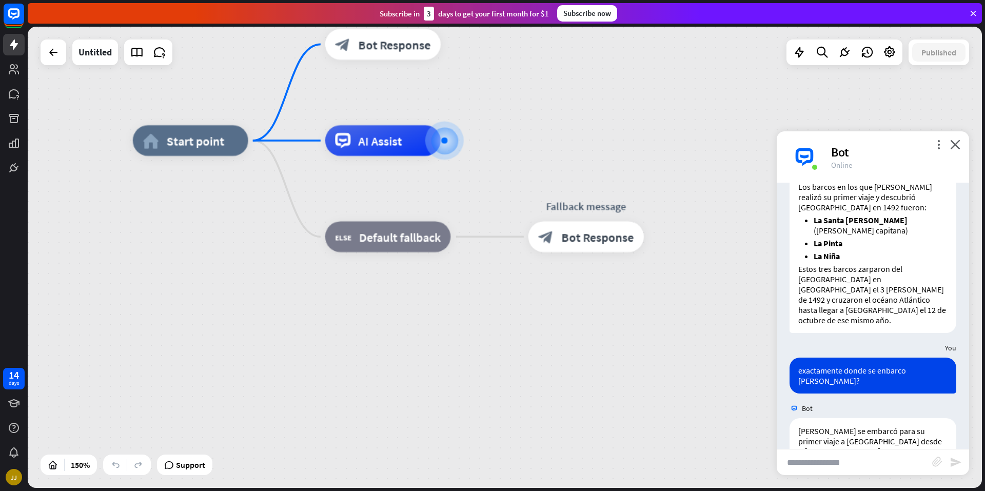
drag, startPoint x: 526, startPoint y: 302, endPoint x: 191, endPoint y: 345, distance: 337.8
click at [184, 357] on div "home_2 Start point Welcome message block_bot_response Bot Response AI Assist bl…" at bounding box center [849, 487] width 1432 height 692
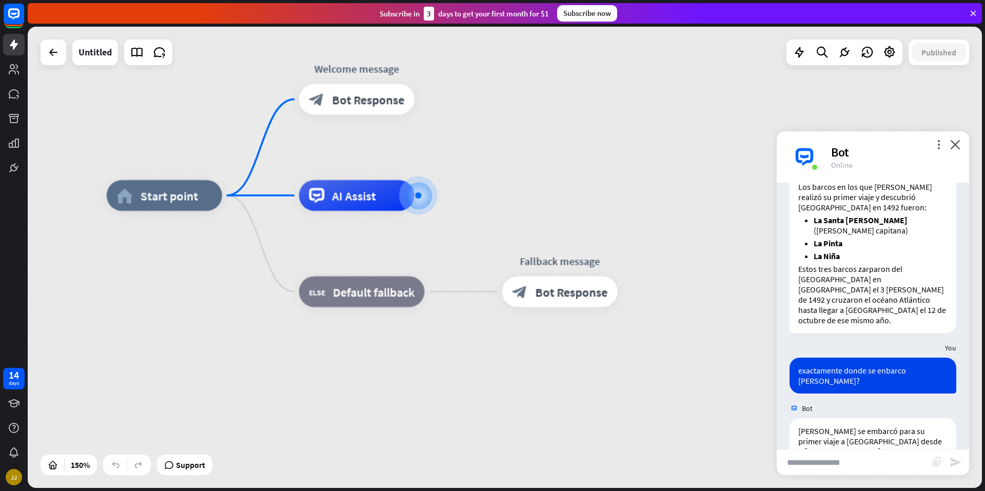
drag, startPoint x: 395, startPoint y: 504, endPoint x: 422, endPoint y: 503, distance: 27.2
click at [422, 491] on html "14 days [PERSON_NAME] close Product Help First steps Get started with ChatBot H…" at bounding box center [492, 245] width 985 height 491
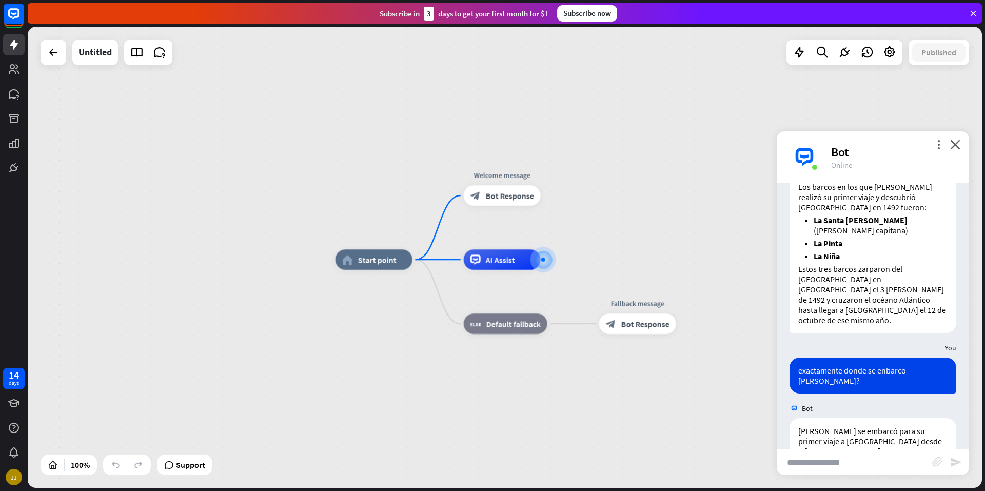
drag, startPoint x: 690, startPoint y: 229, endPoint x: 797, endPoint y: 247, distance: 108.3
click at [797, 247] on div "home_2 Start point Welcome message block_bot_response Bot Response AI Assist bl…" at bounding box center [505, 257] width 954 height 461
